Goal: Obtain resource: Download file/media

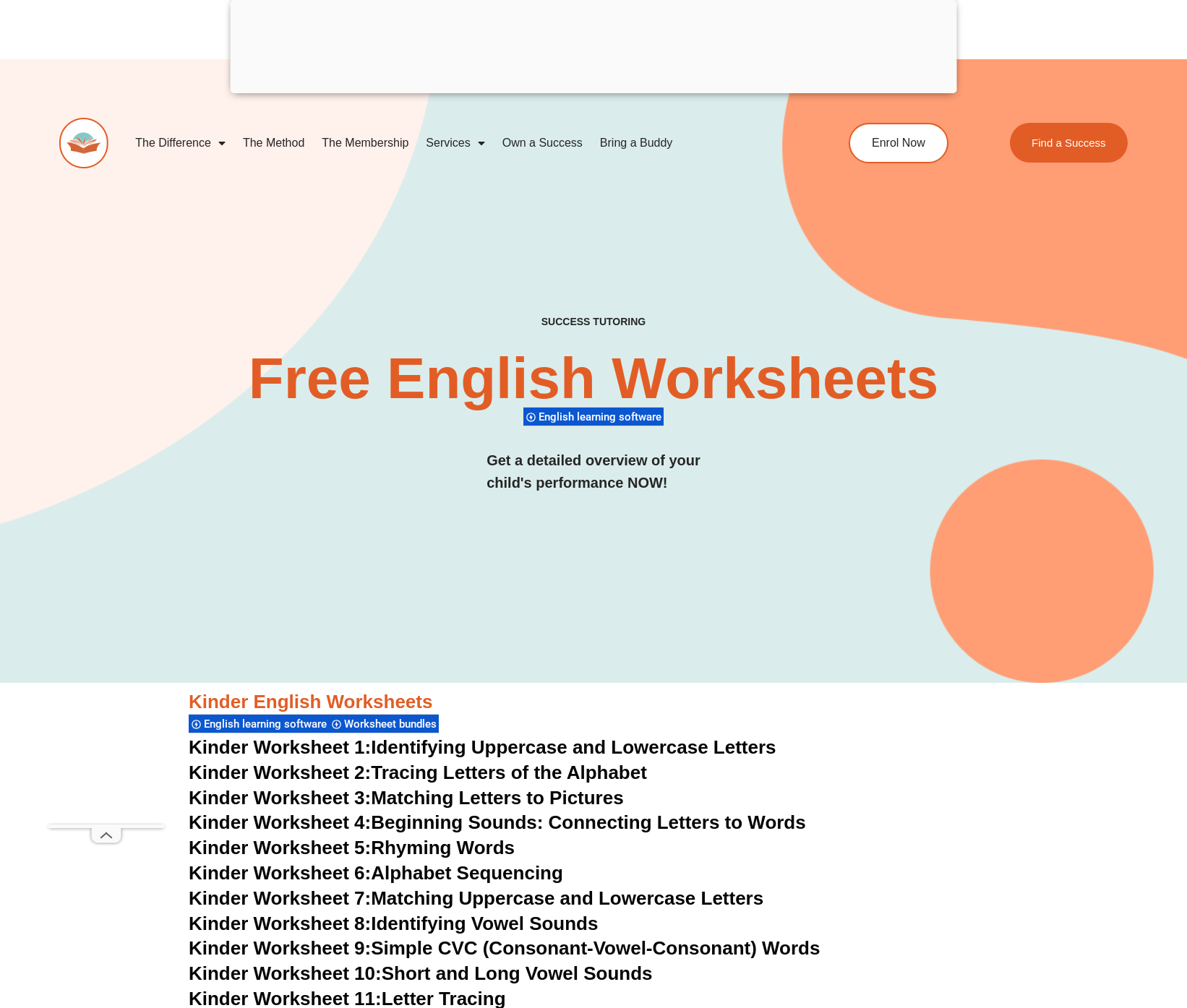
click at [528, 774] on link "Kinder Worksheet 2: Tracing Letters of the Alphabet" at bounding box center [417, 772] width 458 height 21
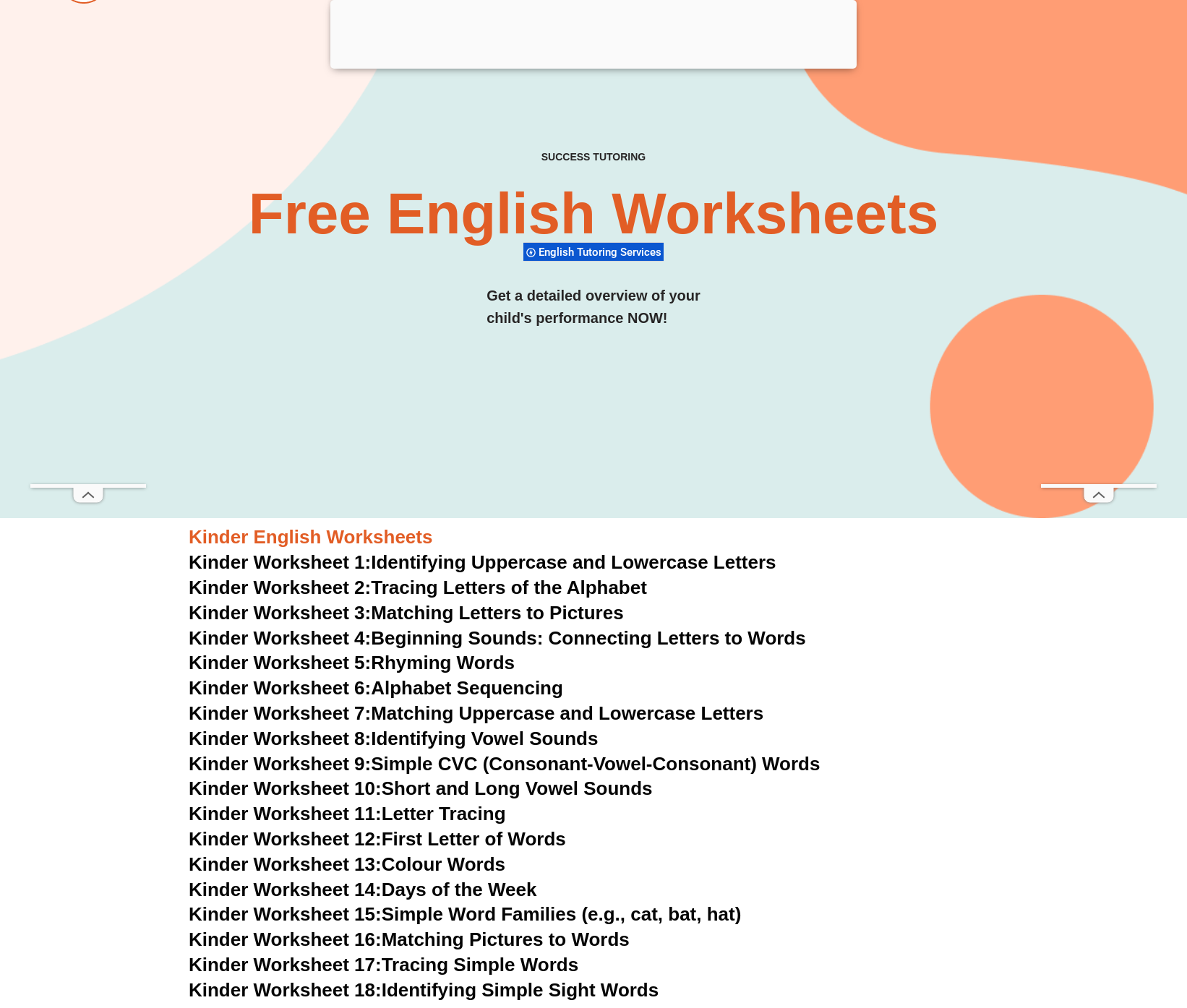
scroll to position [66, 0]
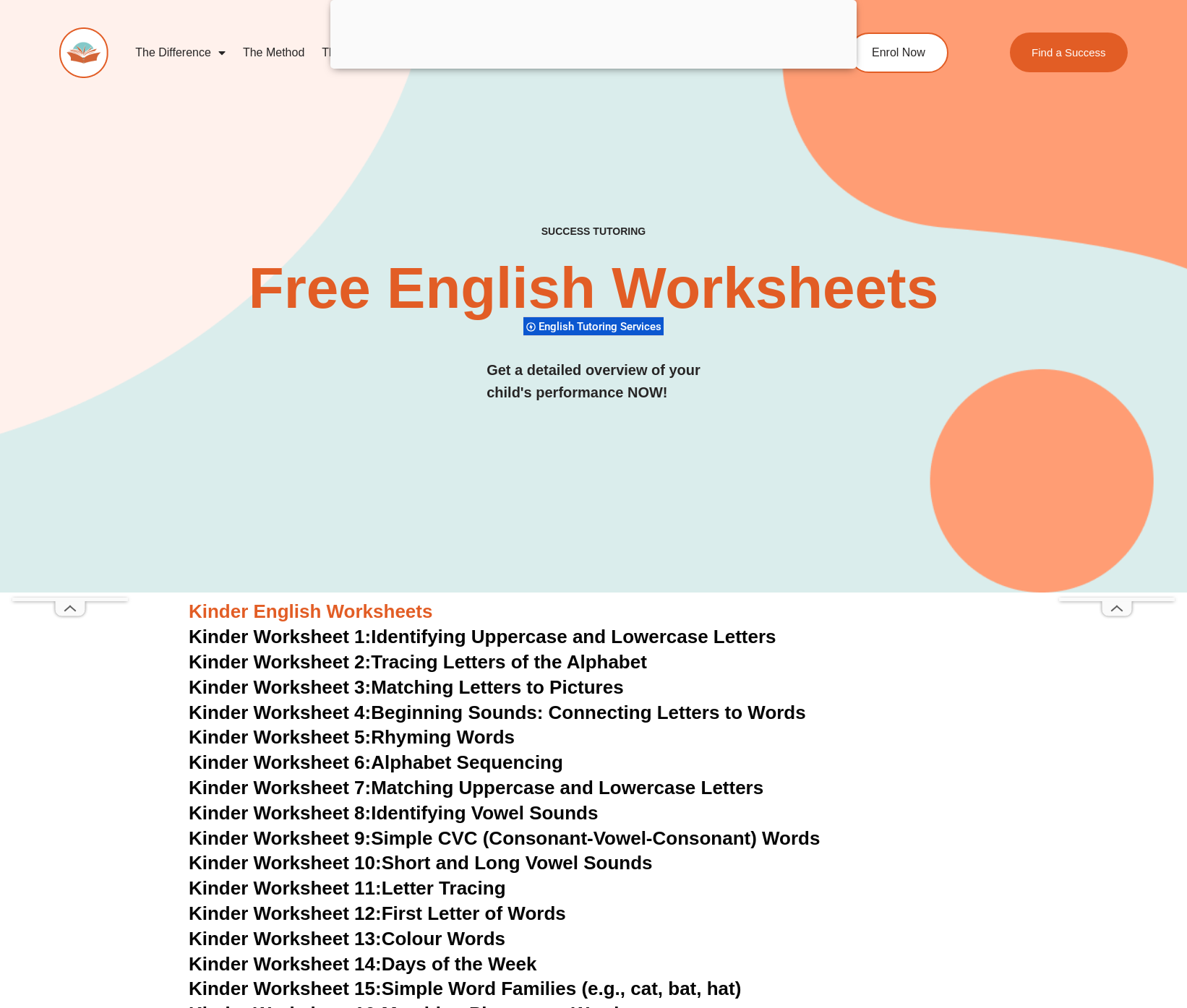
click at [407, 789] on link "Kinder Worksheet 7: Matching Uppercase and Lowercase Letters" at bounding box center [475, 787] width 574 height 21
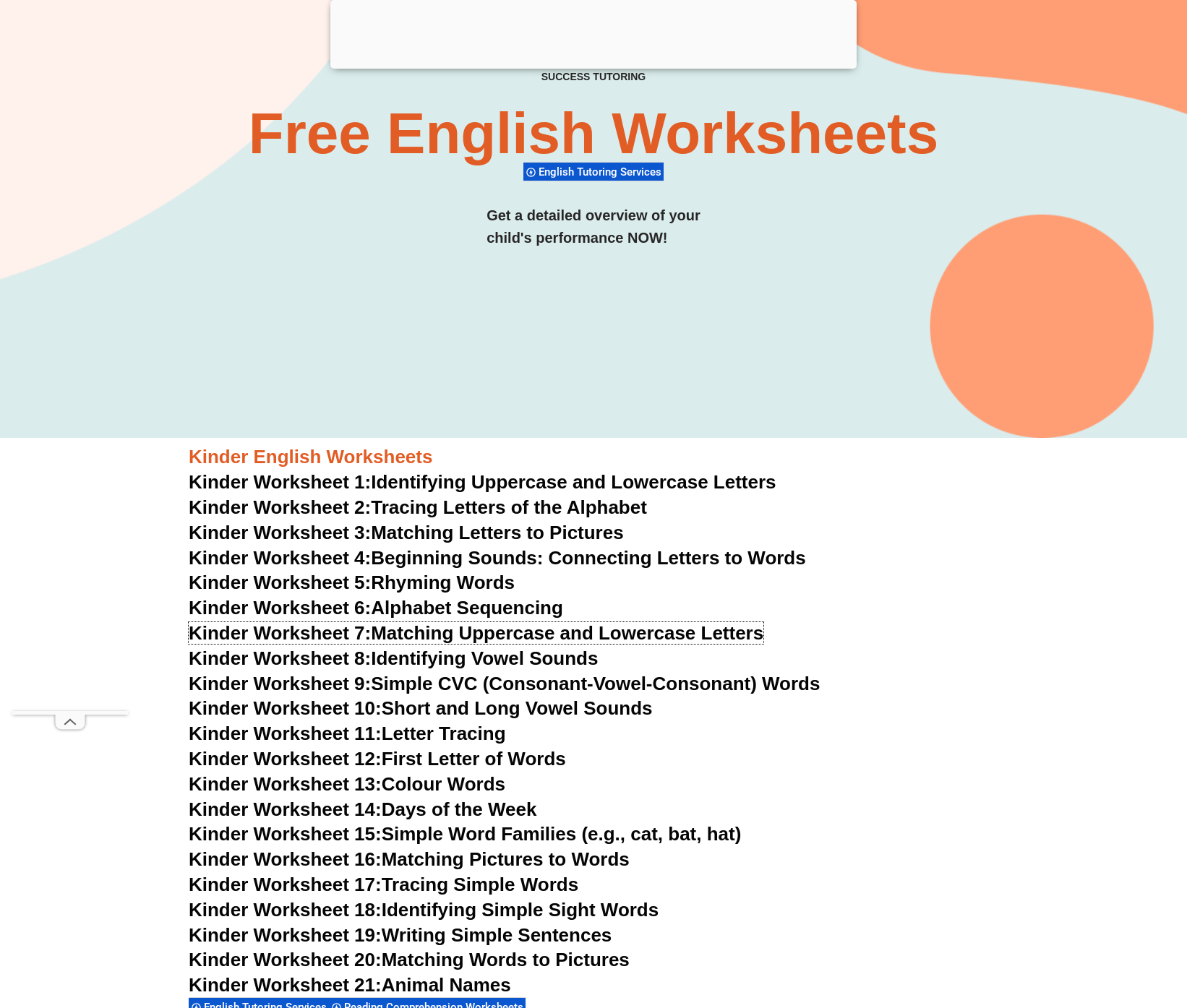
scroll to position [230, 0]
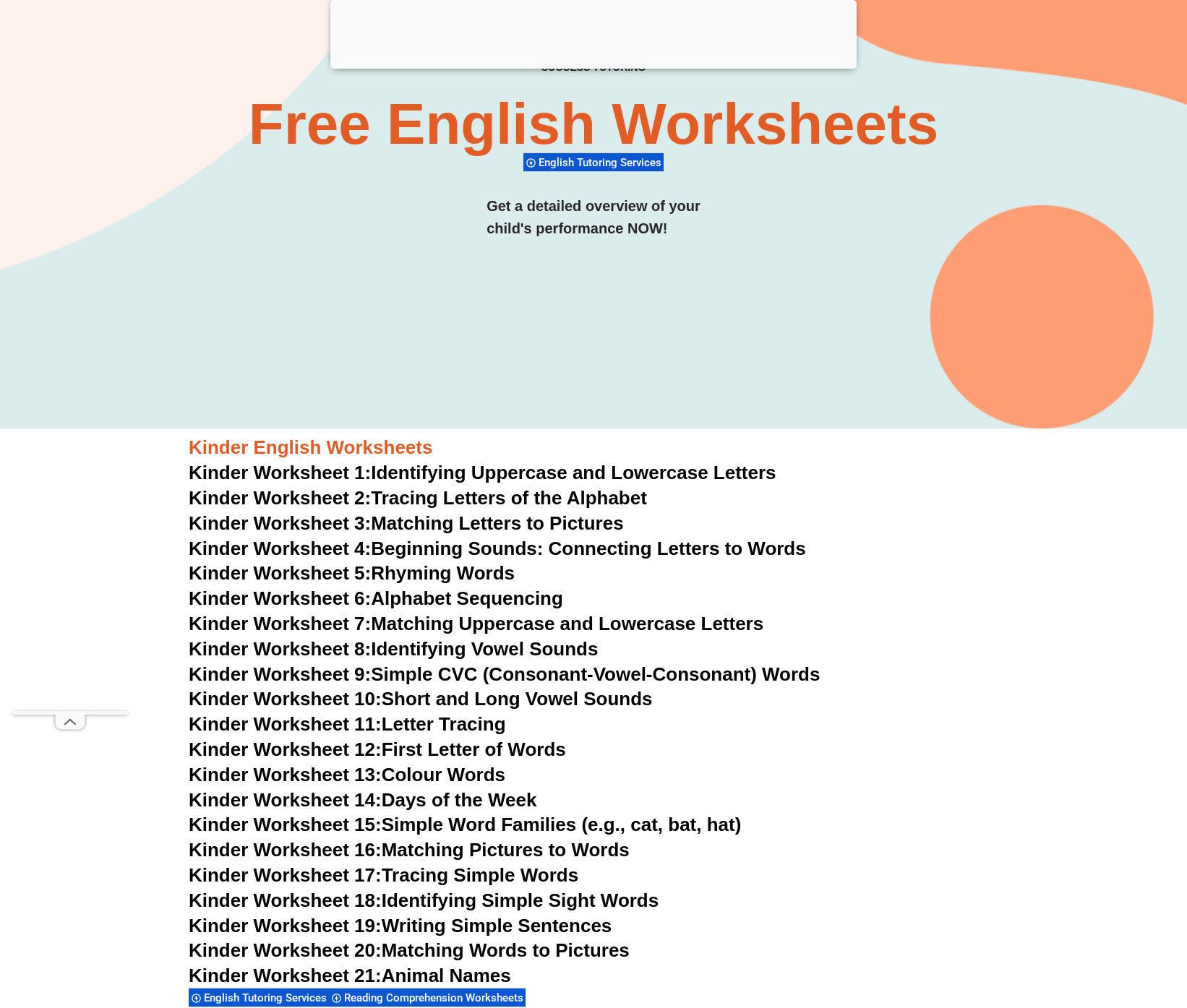
click at [408, 681] on link "Kinder Worksheet 9: Simple CVC (Consonant-Vowel-Consonant) Words" at bounding box center [504, 674] width 631 height 21
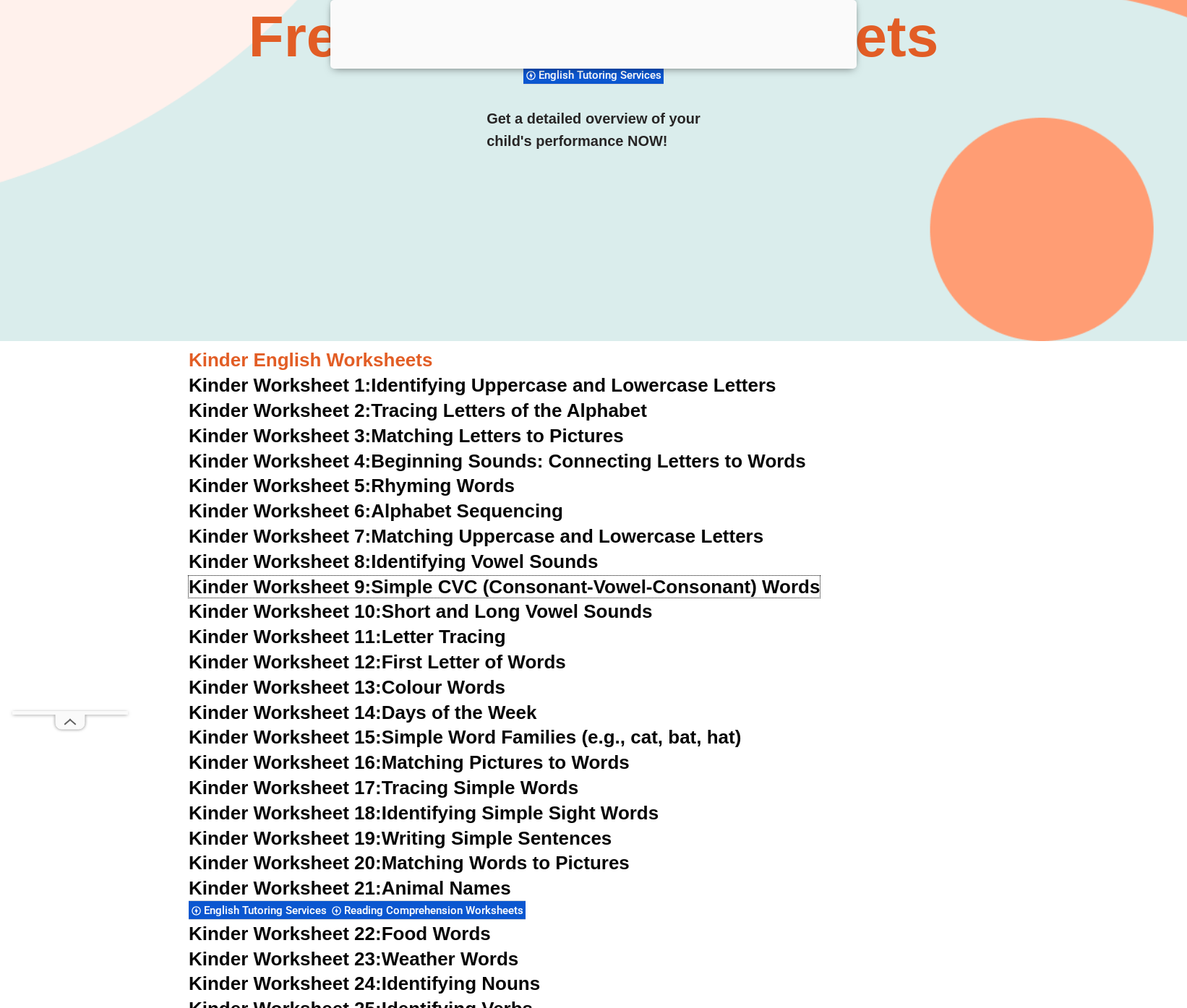
scroll to position [392, 0]
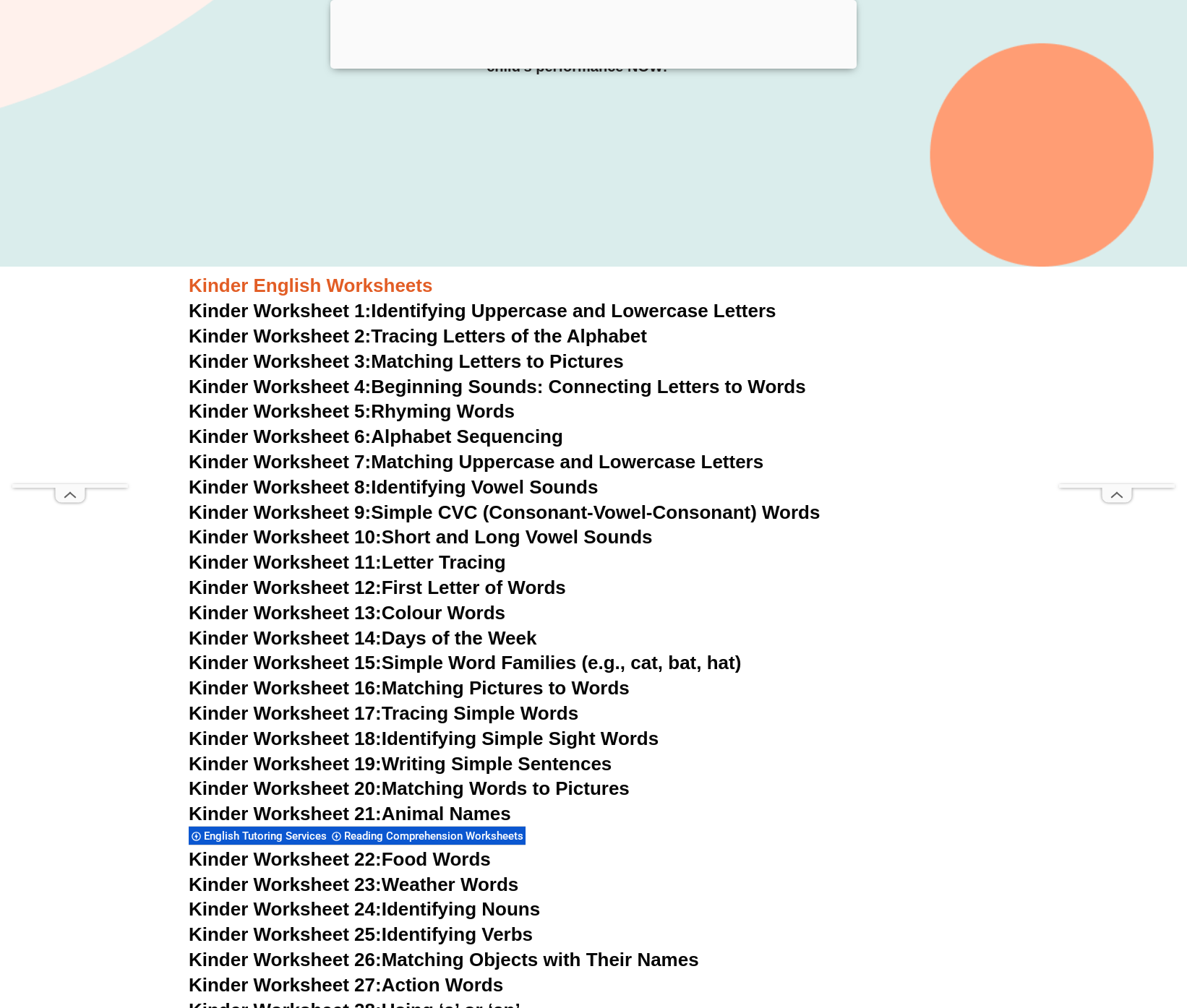
click at [371, 531] on span "Kinder Worksheet 10:" at bounding box center [285, 536] width 193 height 21
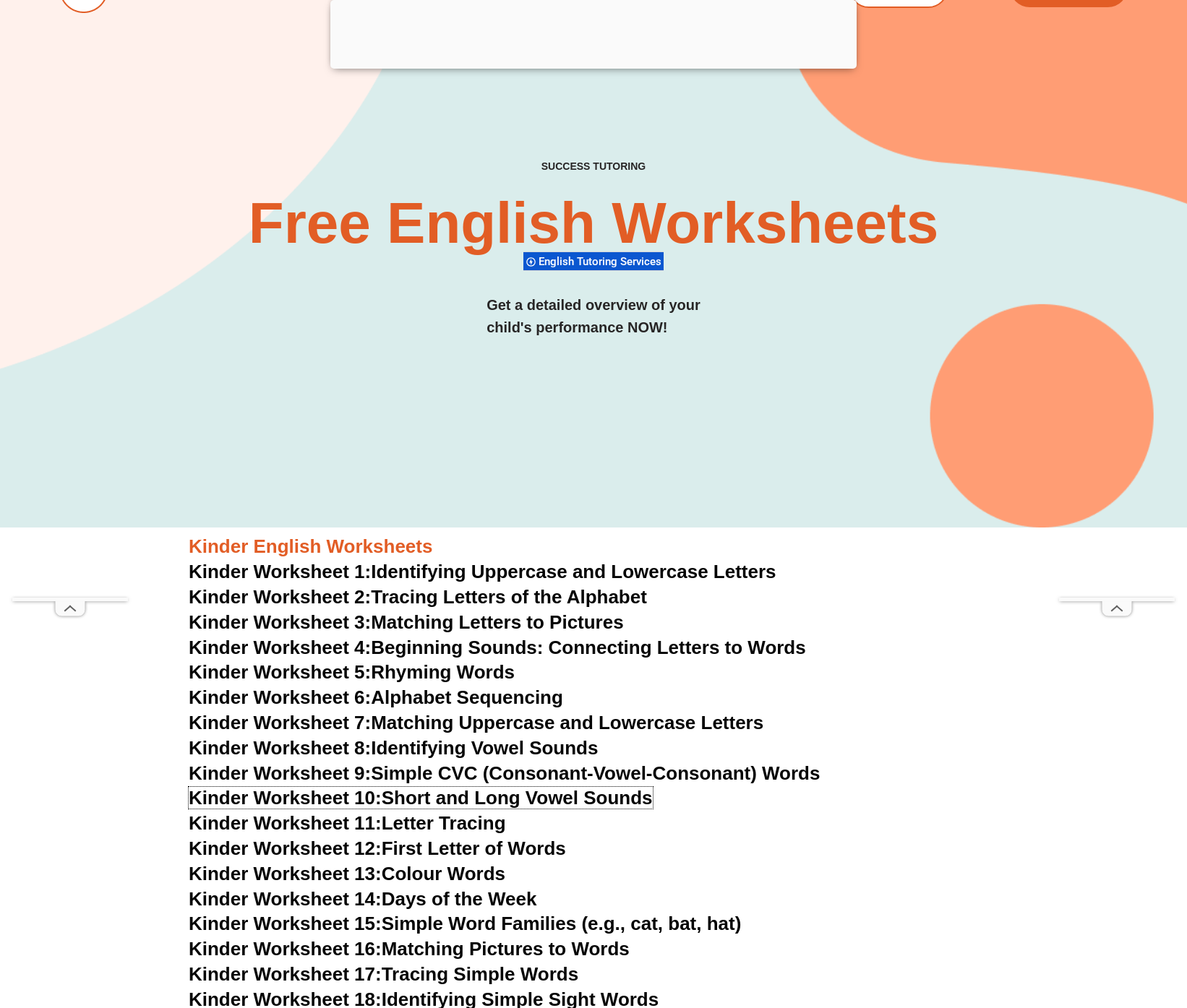
scroll to position [0, 0]
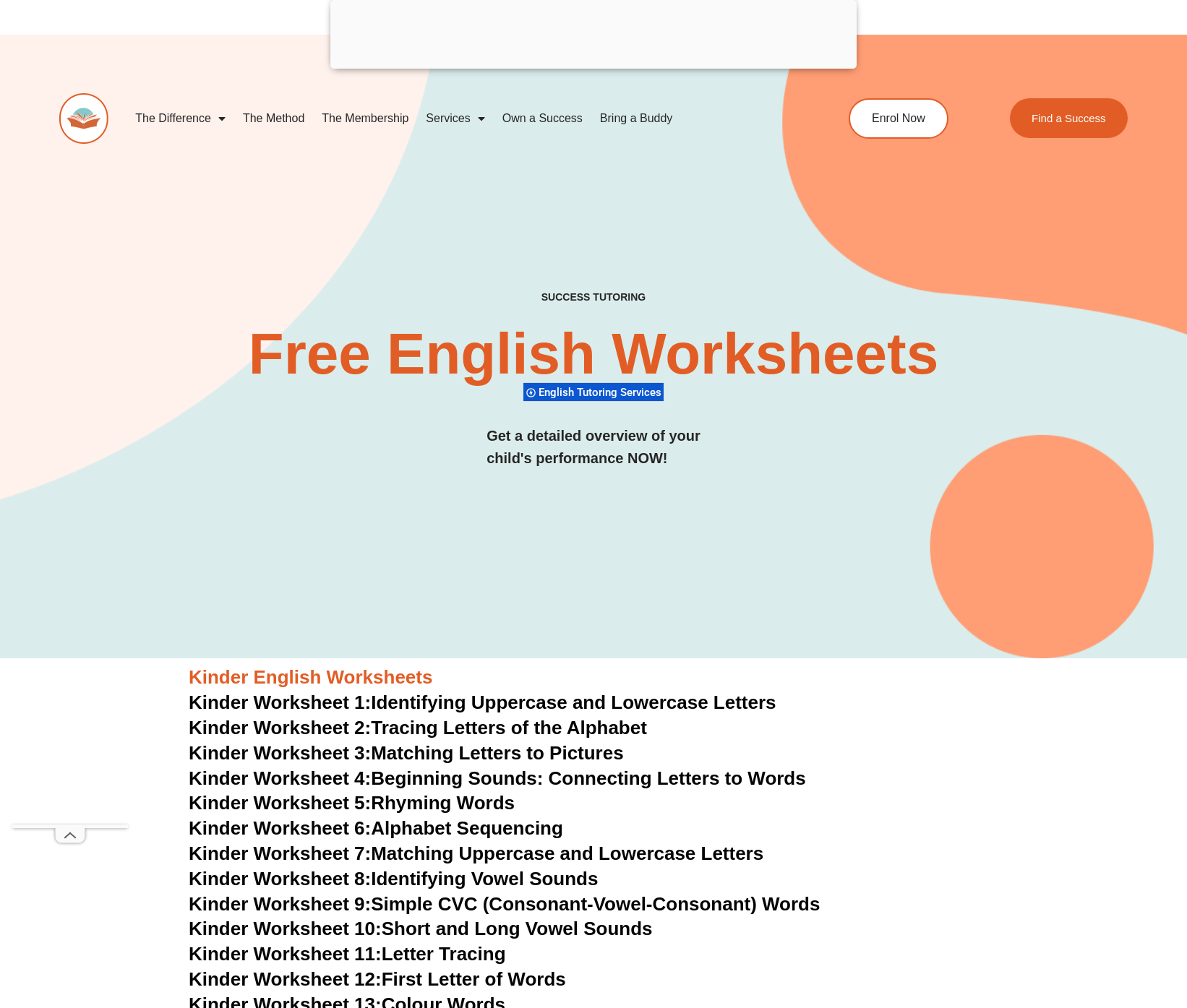
click at [617, 536] on div "SUCCESS TUTORING​ Free English Worksheets​ English Tutoring Services Get a deta…" at bounding box center [593, 346] width 1068 height 623
click at [598, 392] on span "English Tutoring Services" at bounding box center [602, 392] width 127 height 13
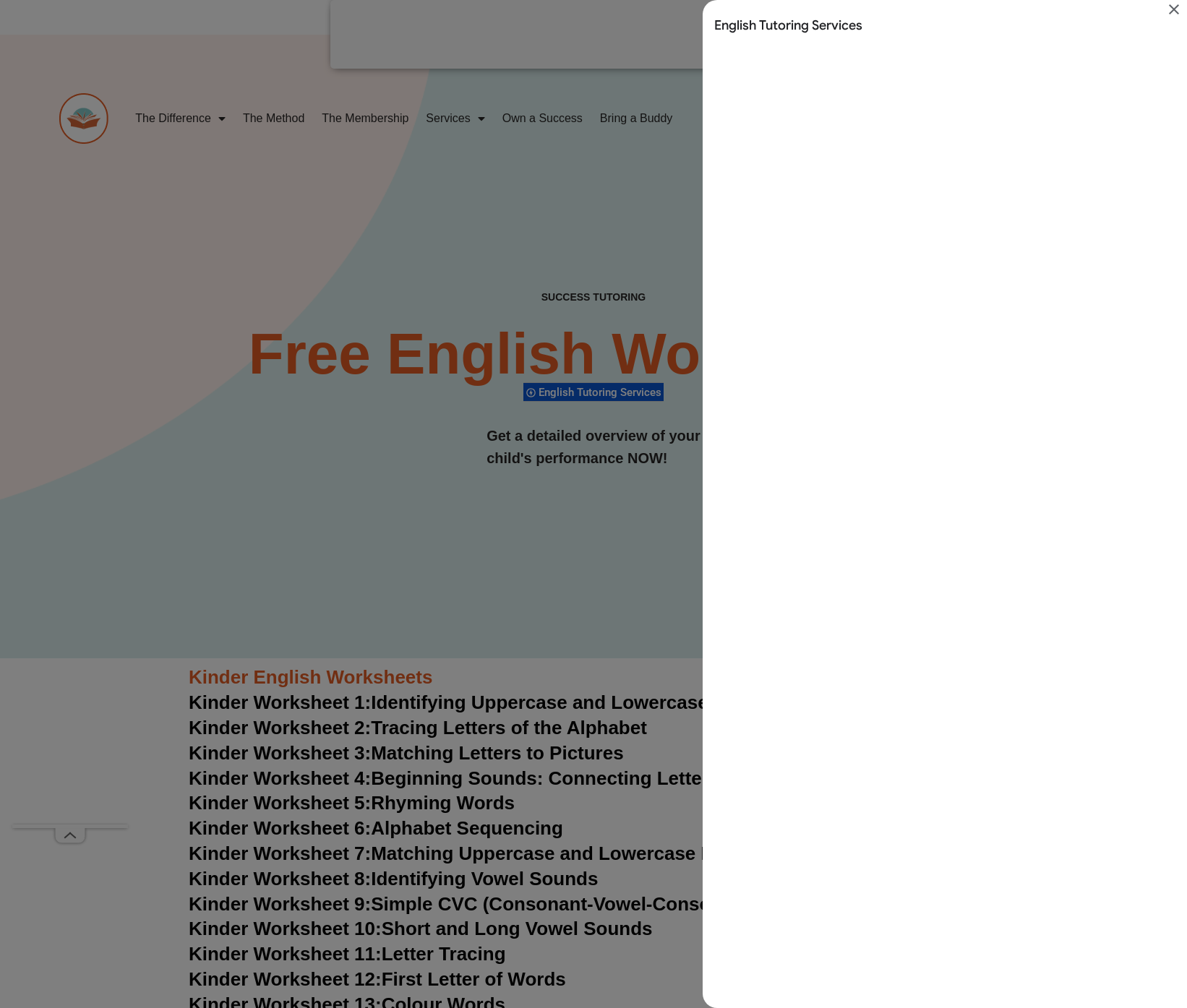
click at [1171, 15] on icon "Close" at bounding box center [1173, 10] width 17 height 17
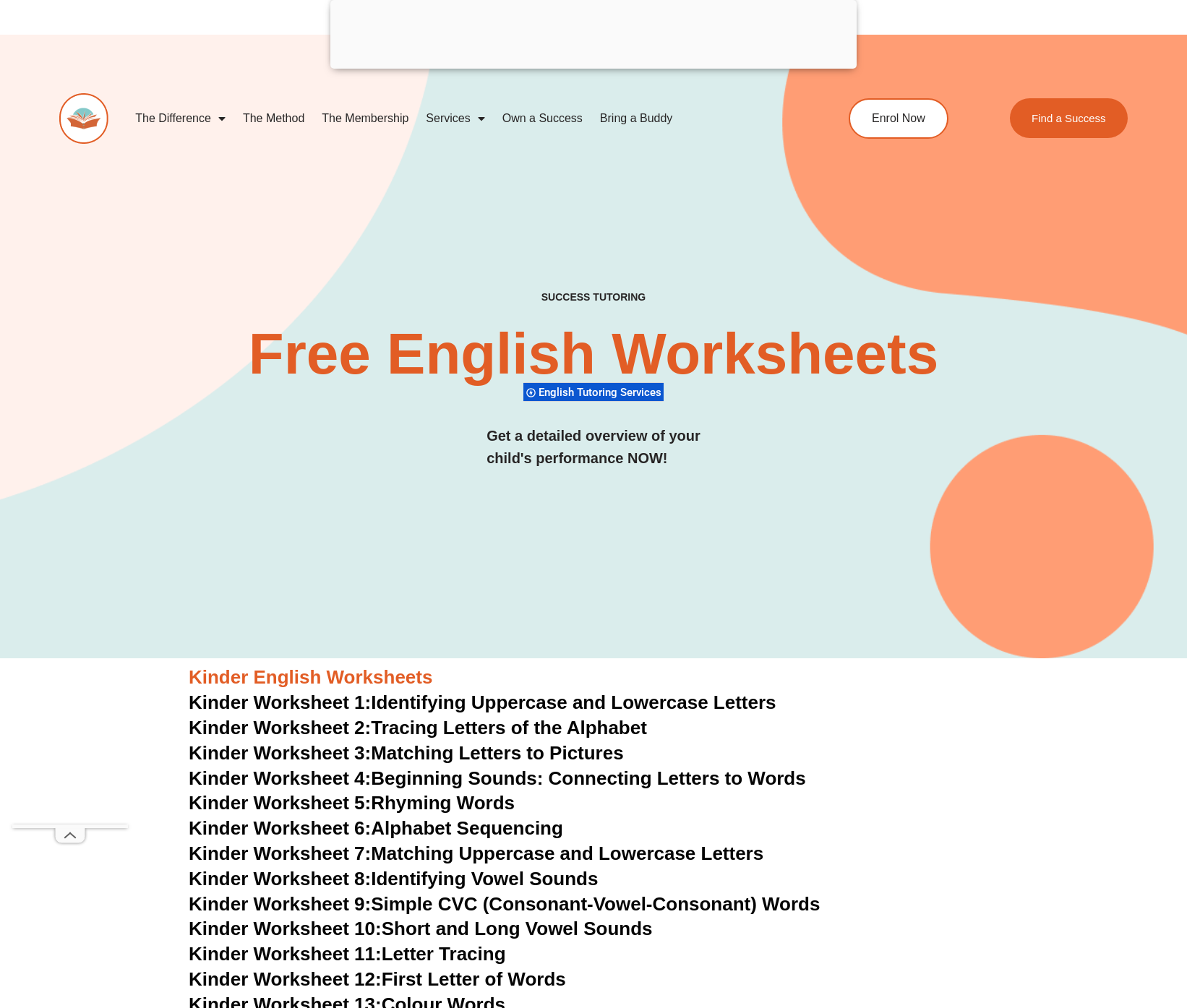
click at [483, 535] on div "SUCCESS TUTORING​ Free English Worksheets​ English Tutoring Services Get a deta…" at bounding box center [593, 346] width 1068 height 623
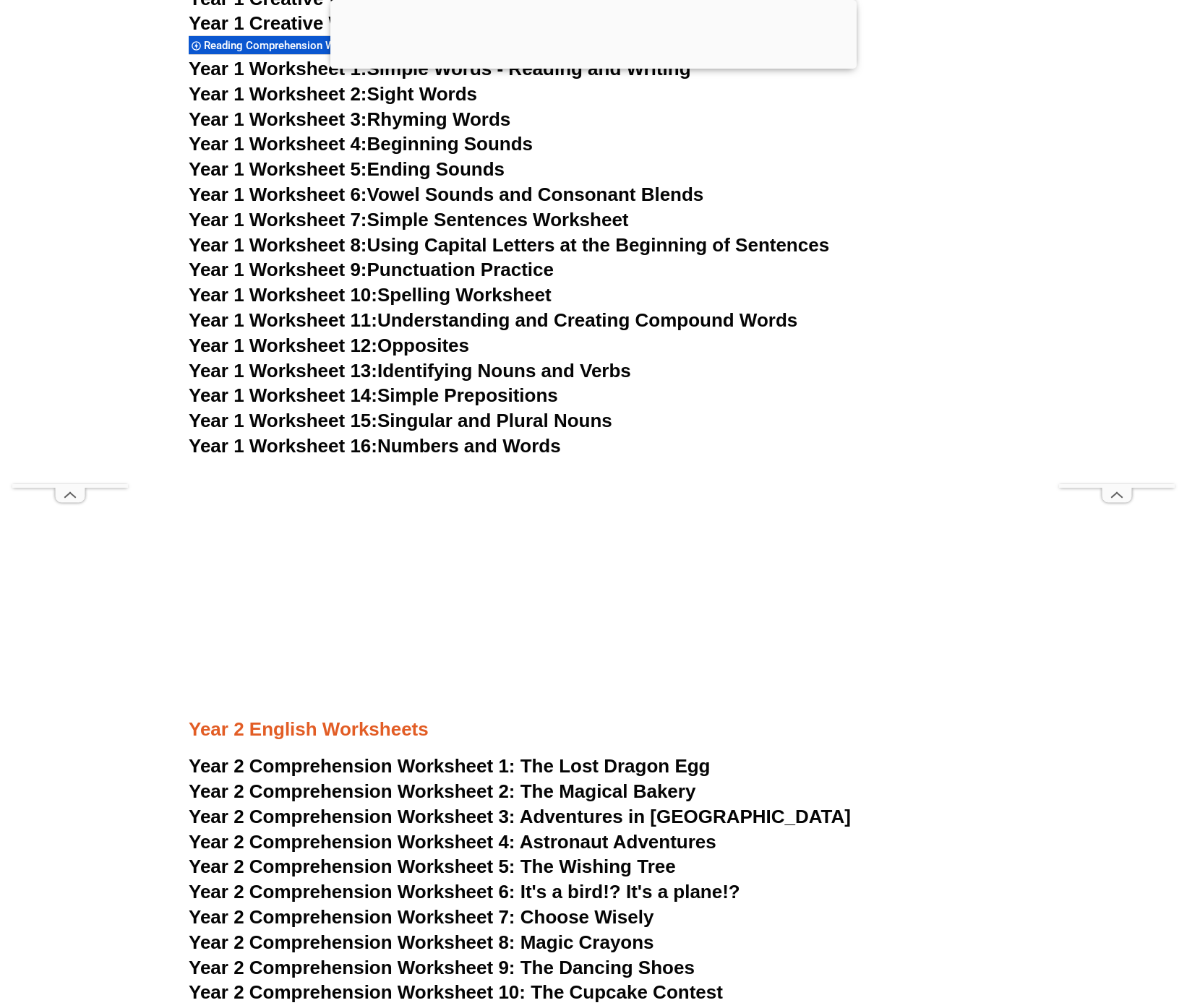
scroll to position [3024, 0]
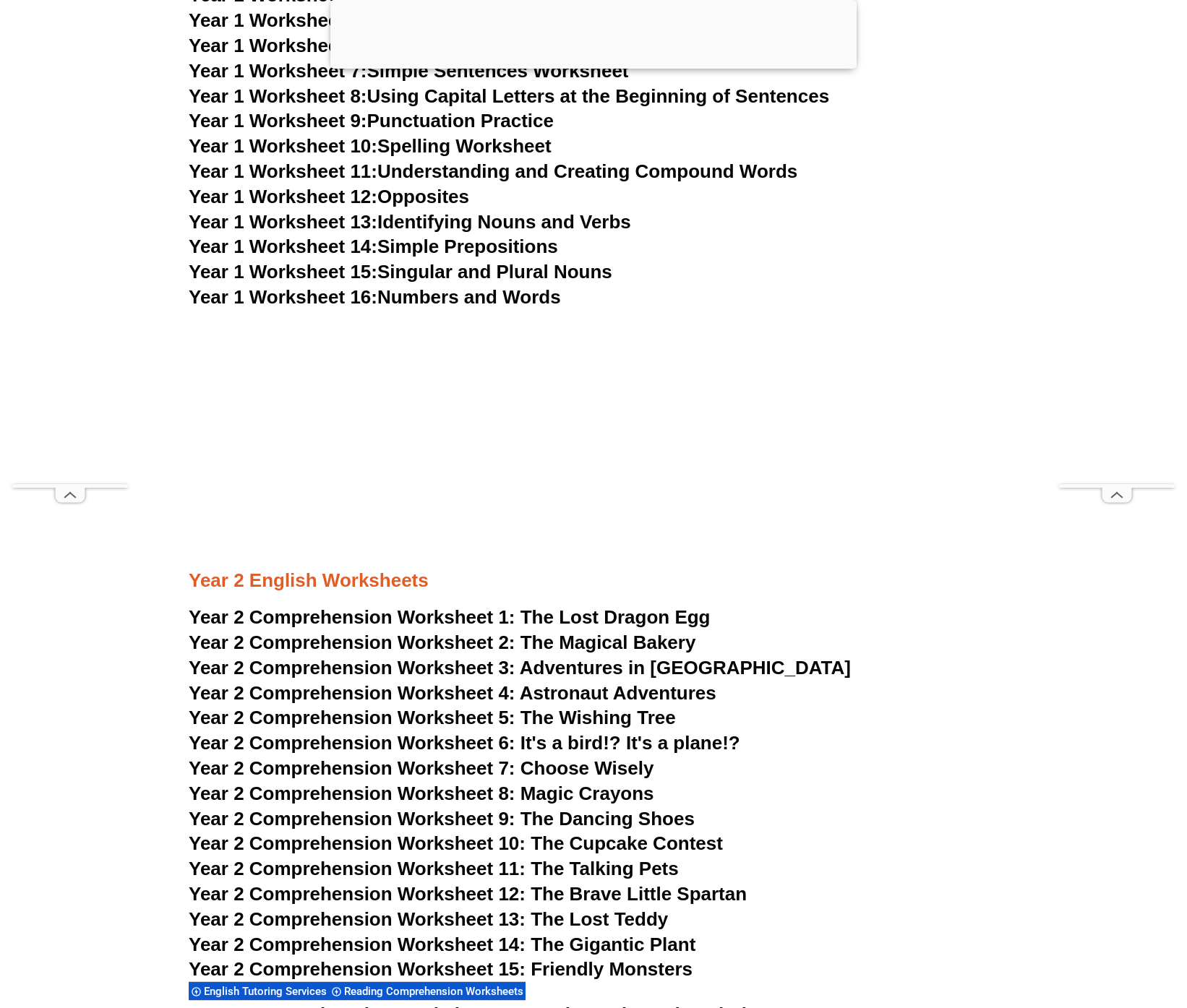
click at [318, 583] on h3 "Year 2 English Worksheets" at bounding box center [593, 557] width 810 height 73
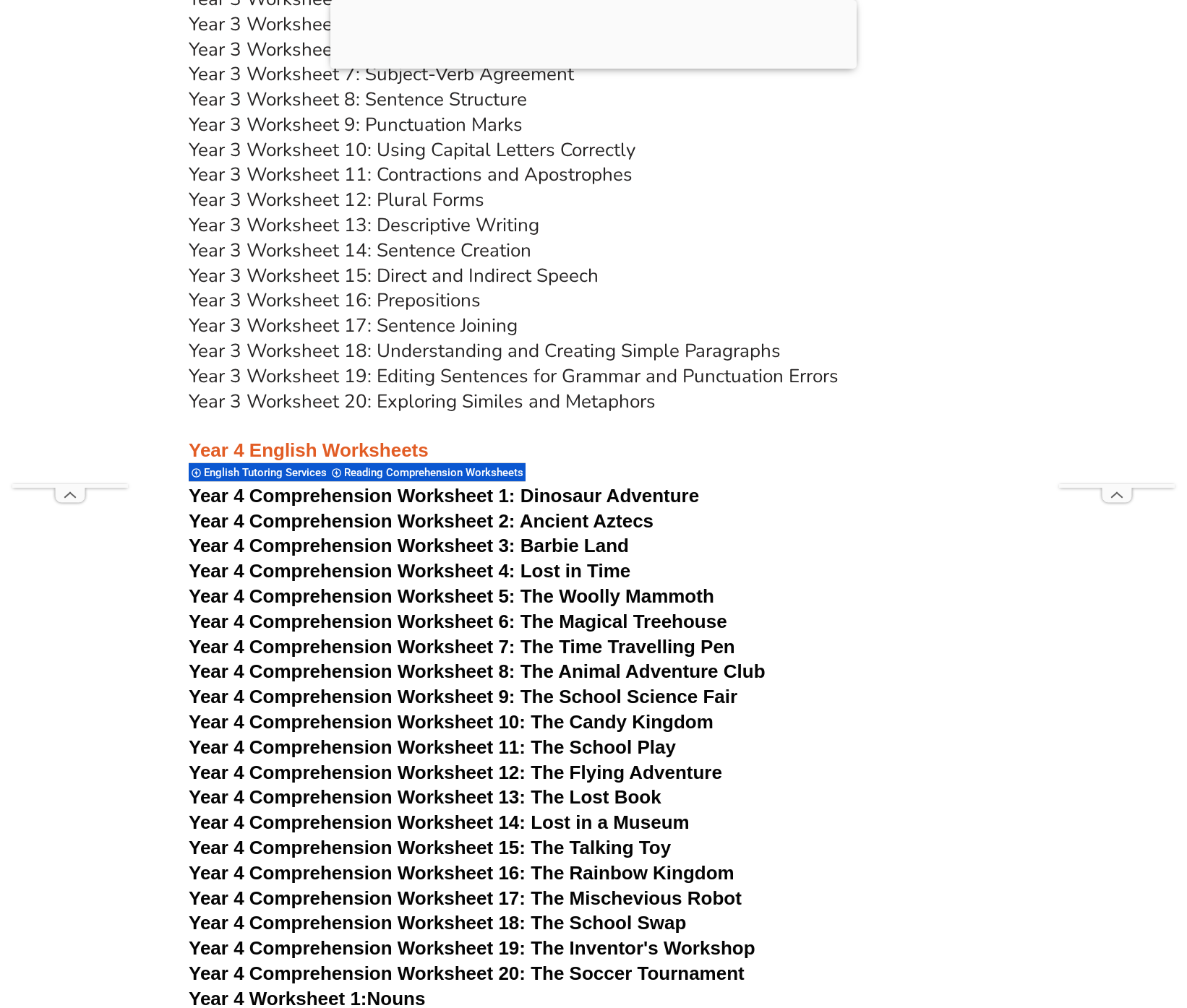
scroll to position [5587, 0]
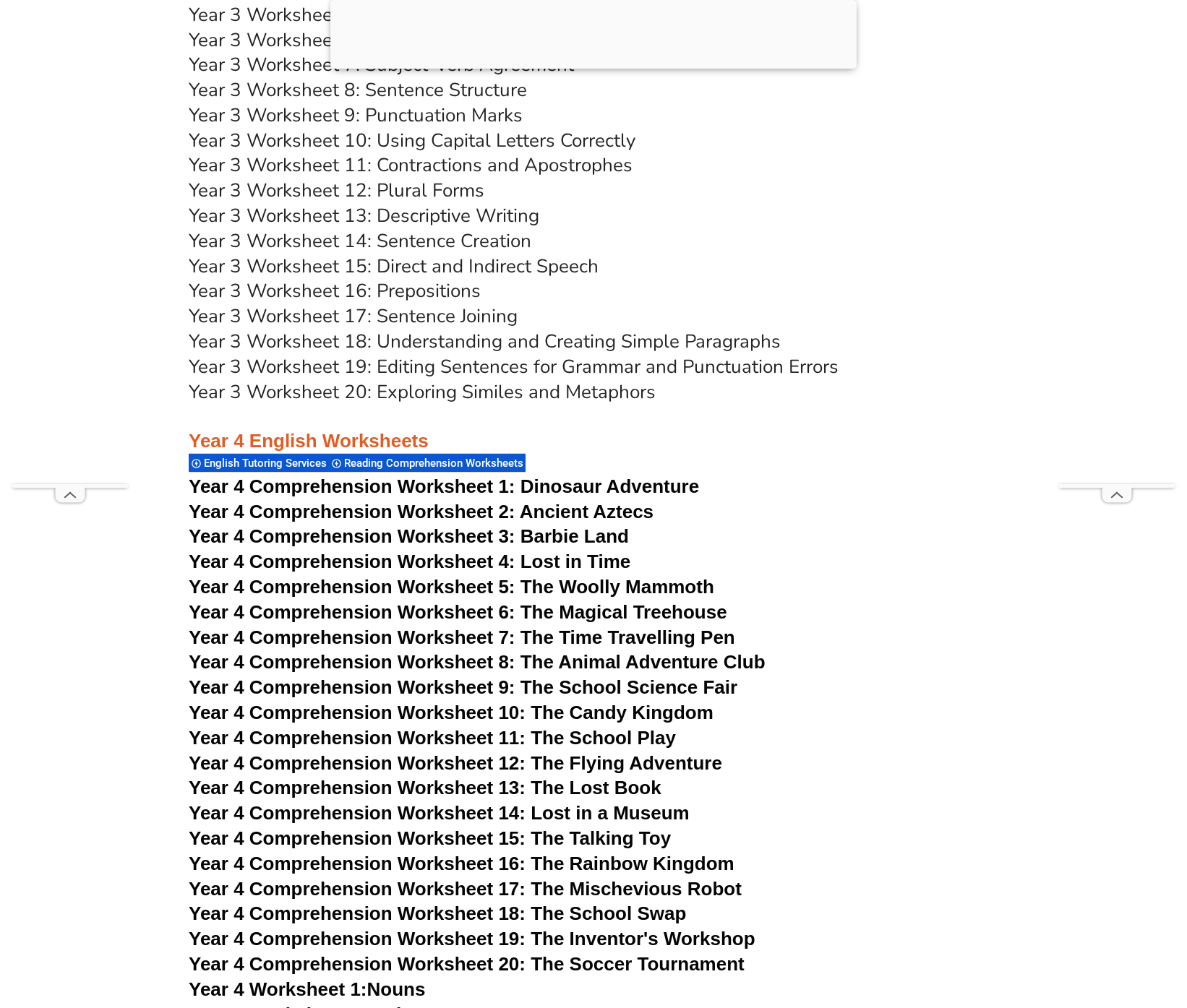
click at [384, 391] on link "Year 3 Worksheet 20: Exploring Similes and Metaphors" at bounding box center [422, 392] width 467 height 25
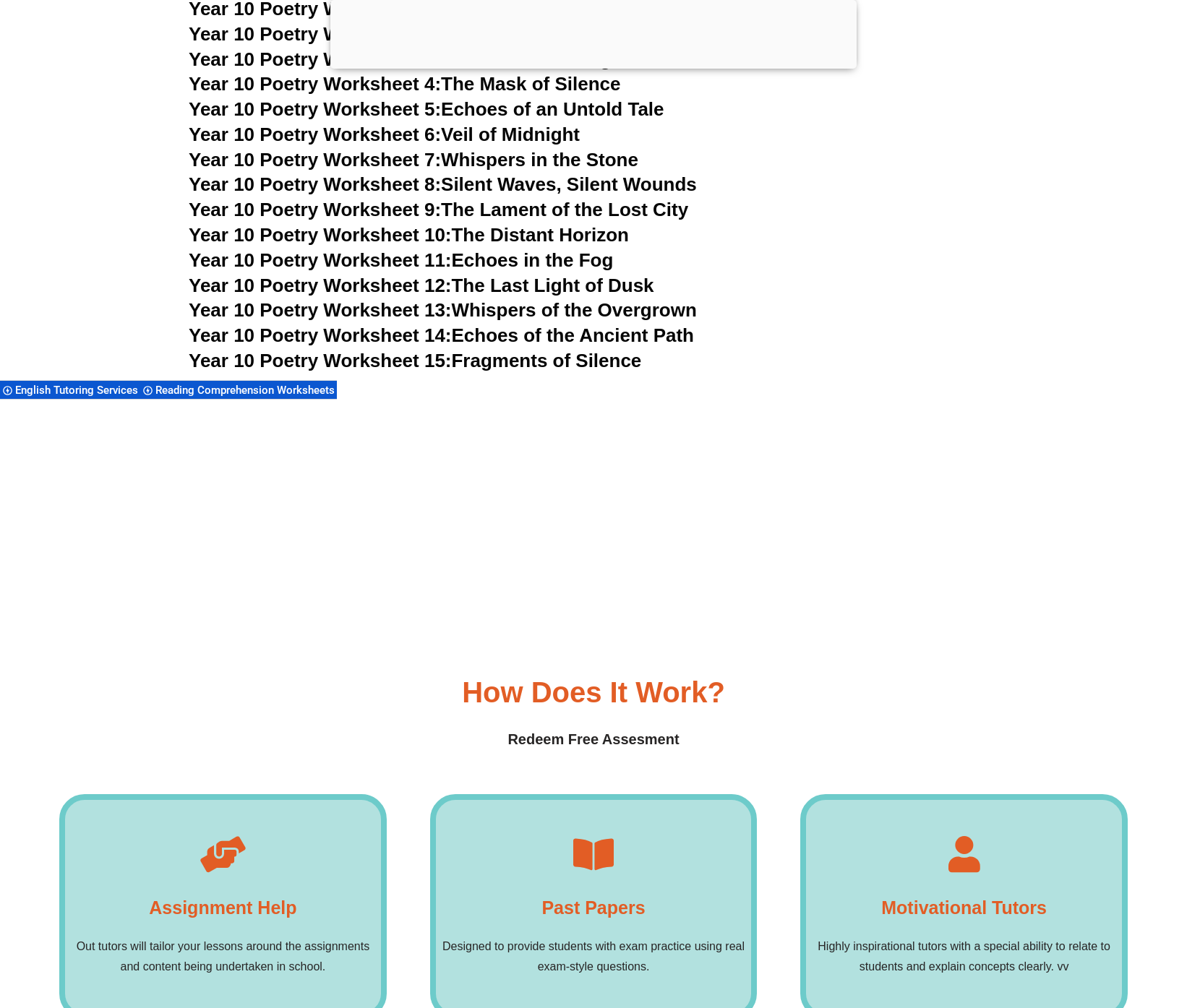
scroll to position [10881, 0]
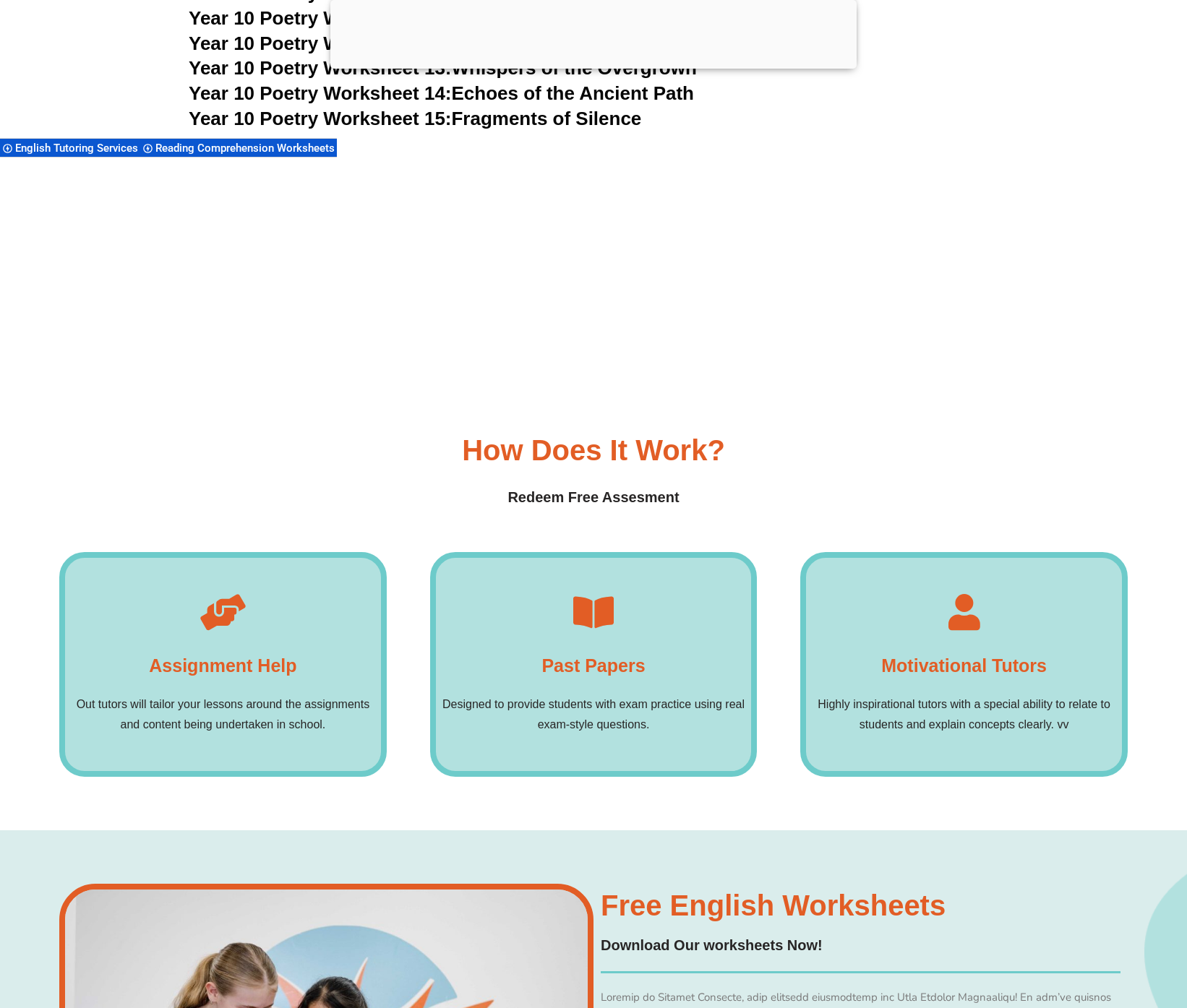
click at [217, 600] on div "Assignment Help Out tutors will tailor your lessons around the assignments and …" at bounding box center [222, 665] width 327 height 226
click at [564, 486] on h4 "Redeem Free Assesment" at bounding box center [593, 497] width 1068 height 22
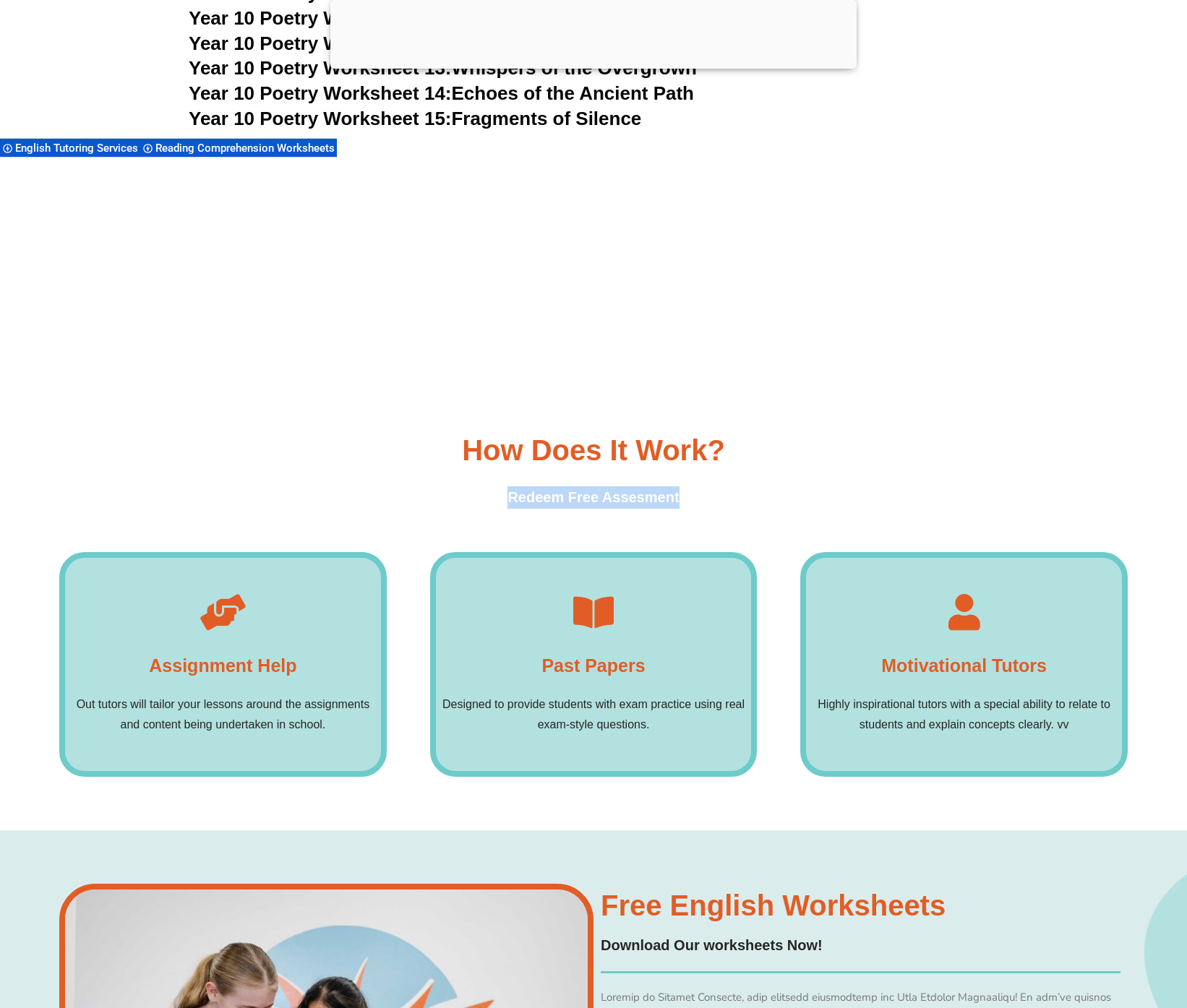
click at [531, 462] on div "How Does it Work? Redeem Free Assesment Assignment Help Out tutors will tailor …" at bounding box center [593, 606] width 1068 height 449
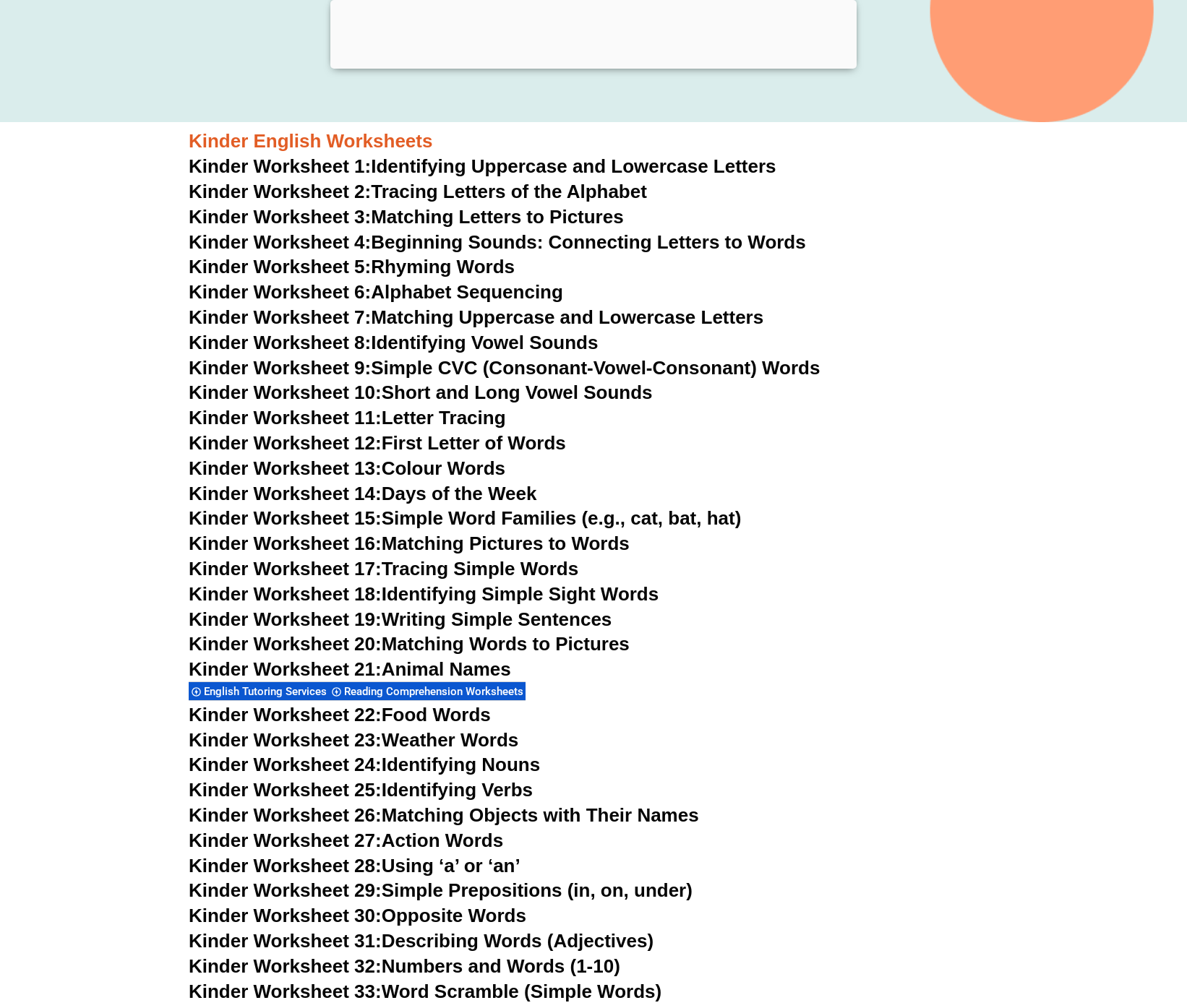
scroll to position [0, 0]
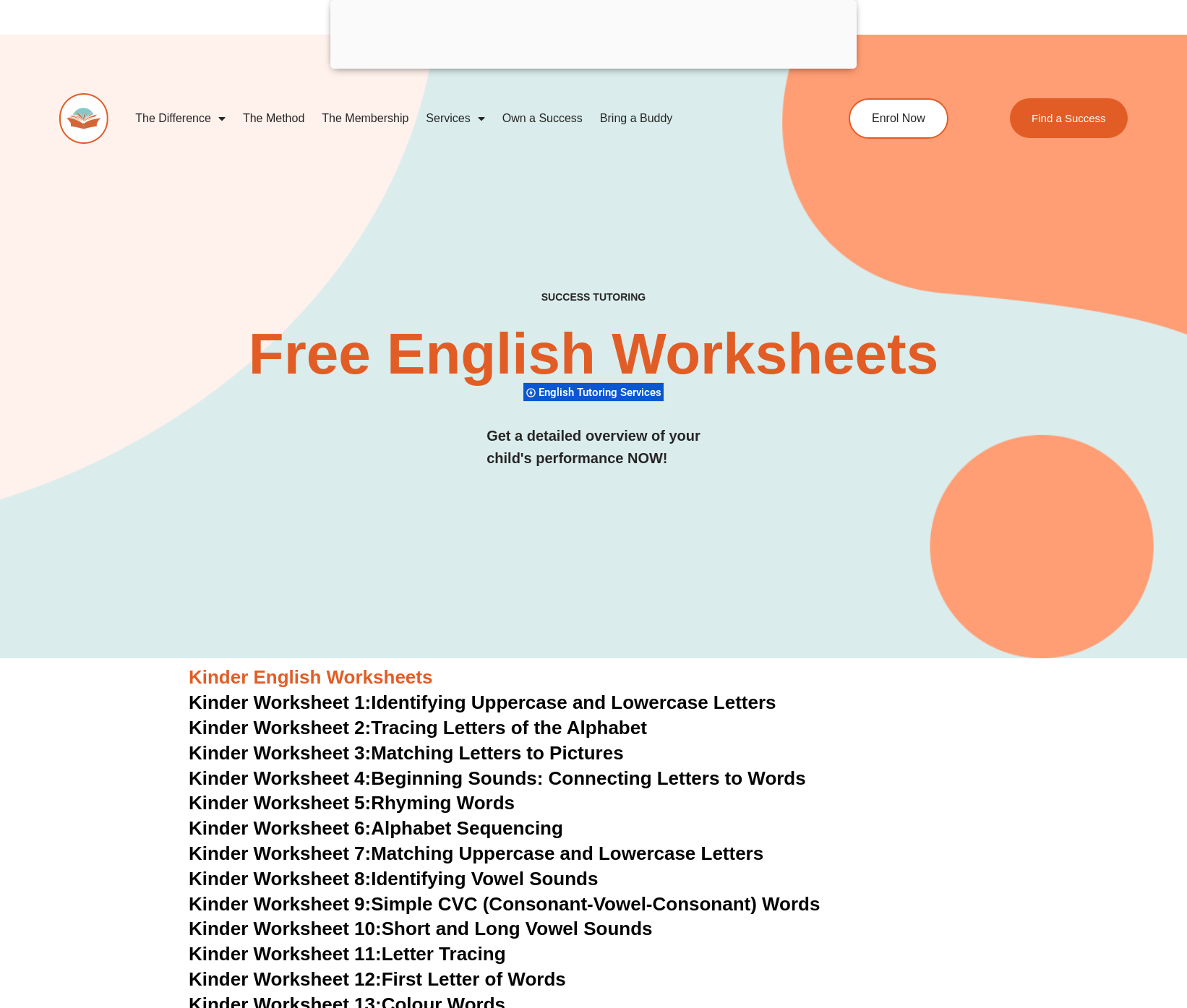
click at [540, 536] on div "SUCCESS TUTORING​ Free English Worksheets​ English Tutoring Services Get a deta…" at bounding box center [593, 346] width 1068 height 623
click at [433, 520] on div "SUCCESS TUTORING​ Free English Worksheets​ English Tutoring Services Get a deta…" at bounding box center [593, 346] width 1068 height 623
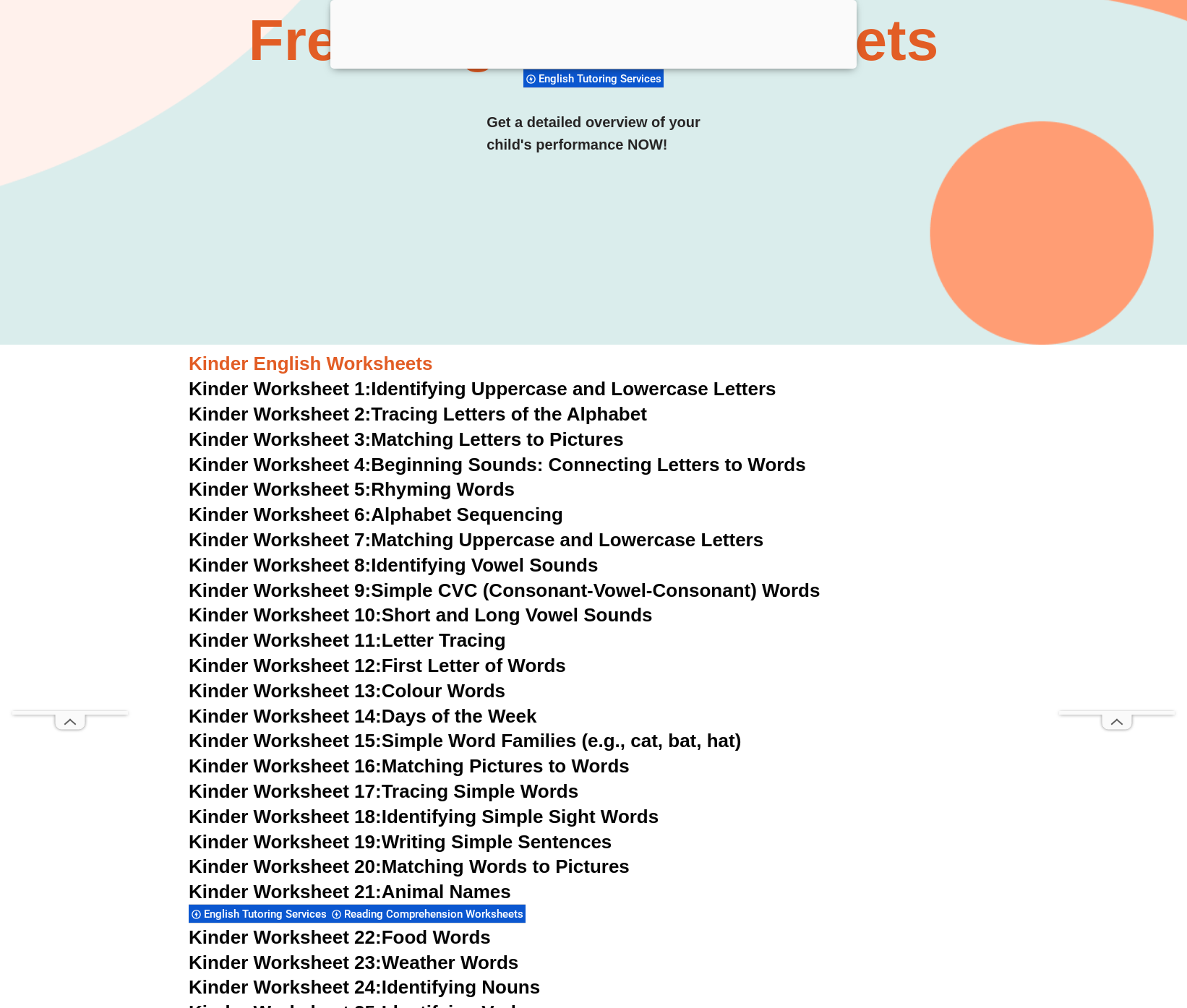
scroll to position [323, 0]
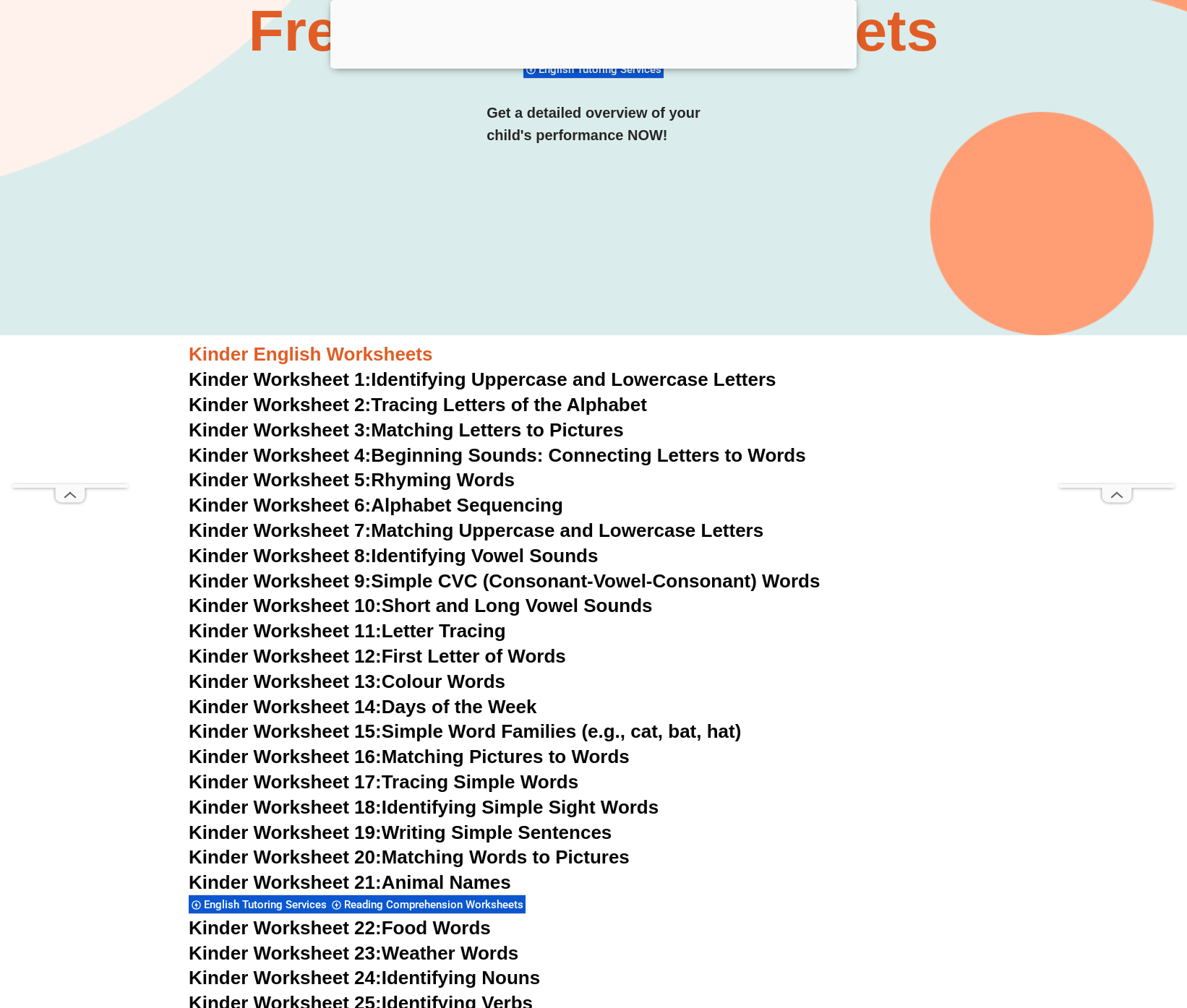
click at [427, 672] on link "Kinder Worksheet 13: Colour Words" at bounding box center [346, 681] width 317 height 21
click at [625, 650] on h3 "Kinder Worksheet 12: First Letter of Words" at bounding box center [593, 656] width 810 height 24
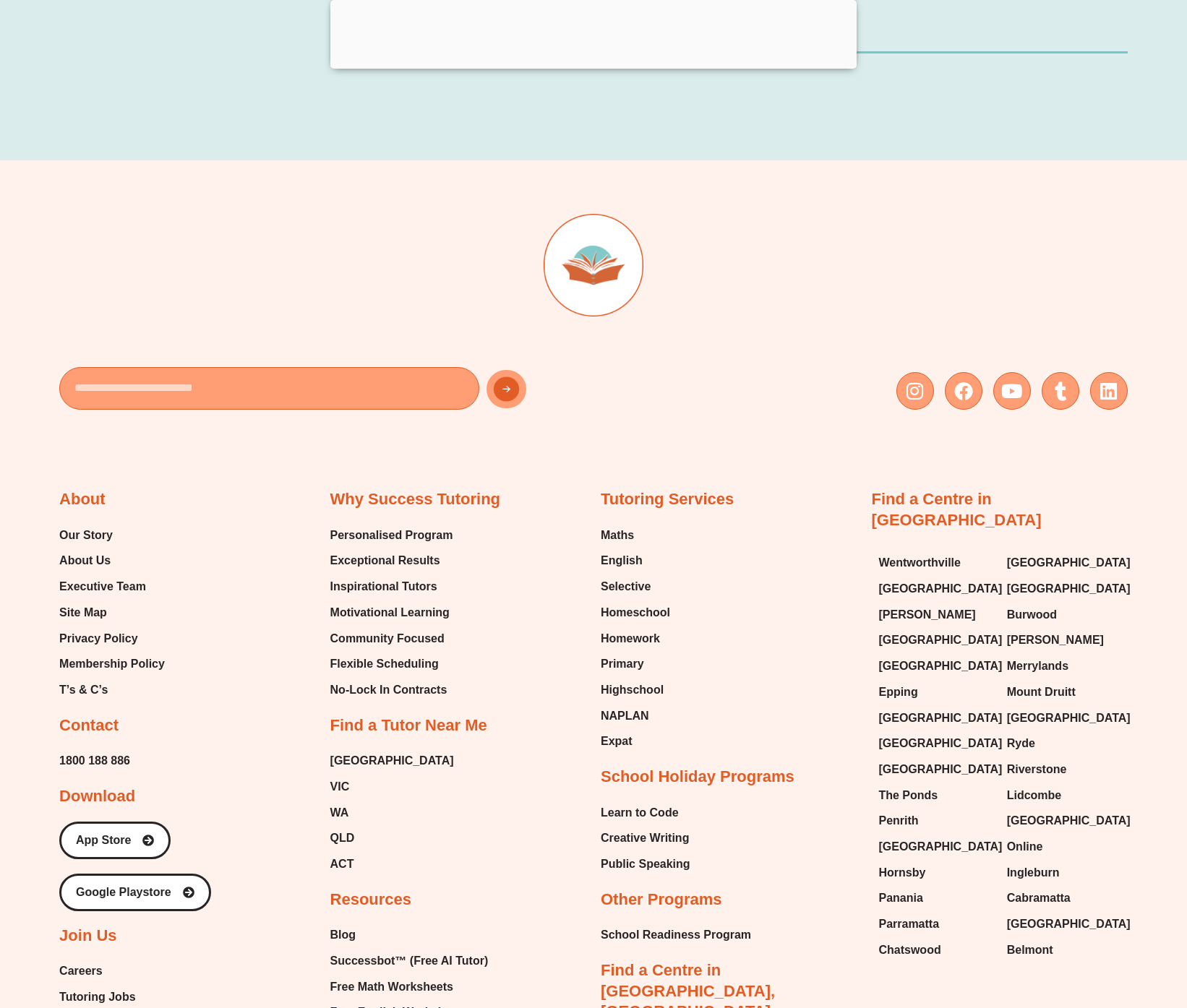
scroll to position [15046, 0]
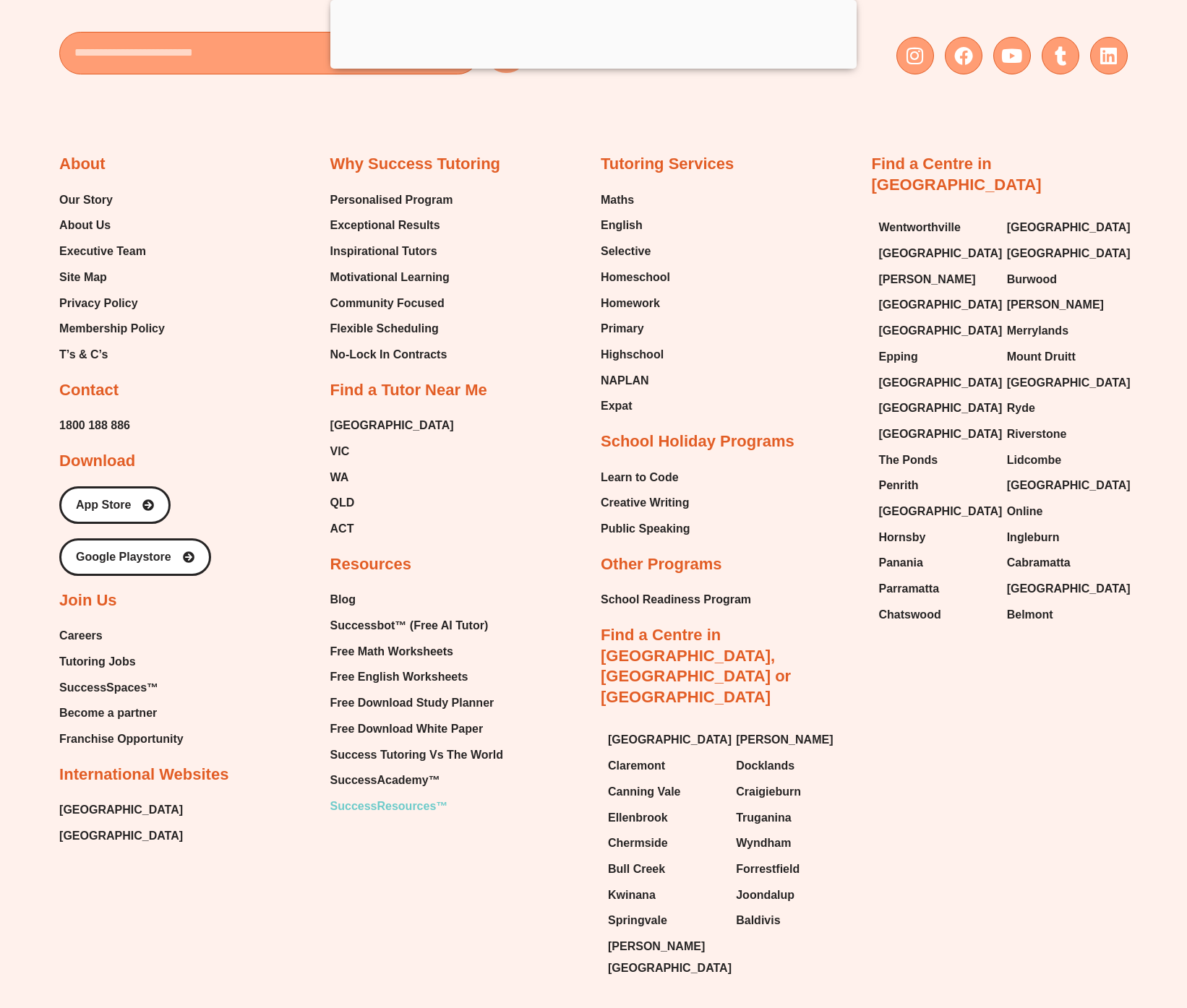
click at [374, 796] on span "SuccessResources™" at bounding box center [389, 806] width 118 height 21
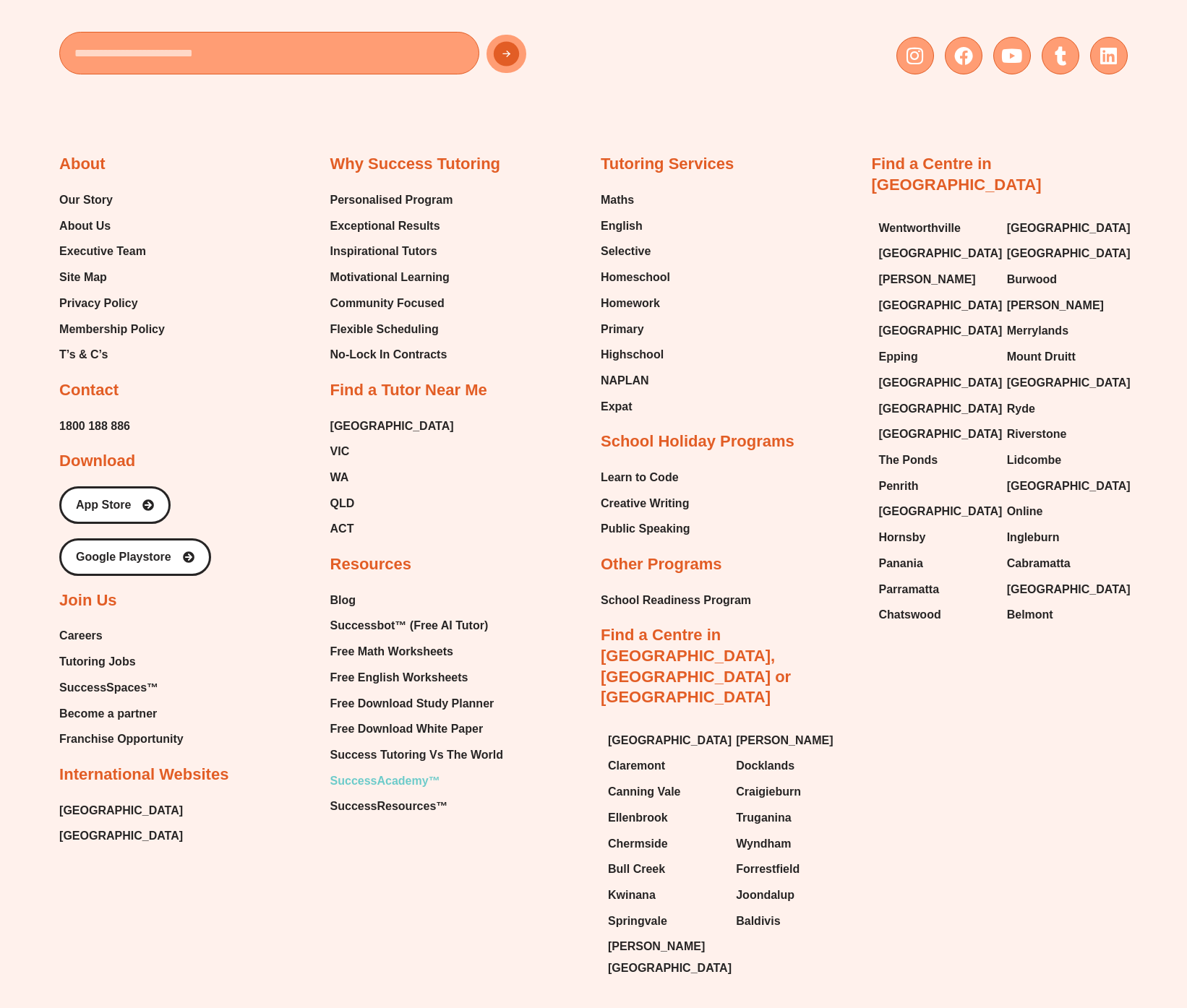
click at [382, 770] on span "SuccessAcademy™" at bounding box center [385, 780] width 110 height 21
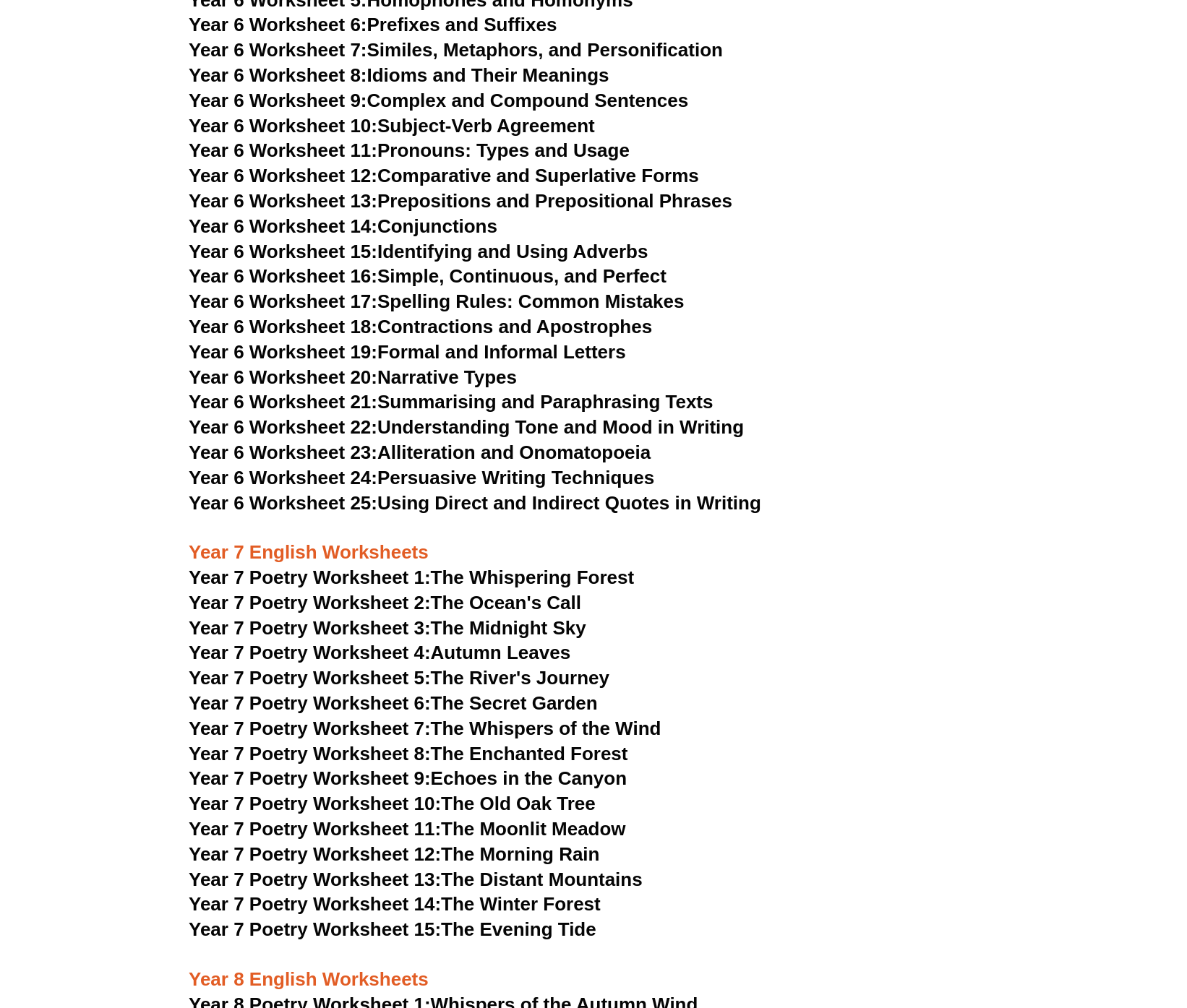
scroll to position [7914, 0]
